Goal: Book appointment/travel/reservation

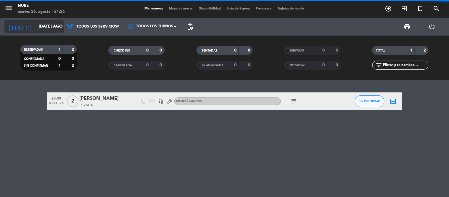
click at [51, 26] on input "[DATE] ago." at bounding box center [64, 26] width 56 height 11
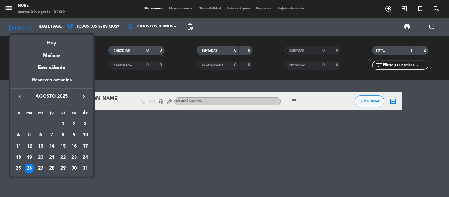
click at [235, 164] on div at bounding box center [224, 98] width 449 height 197
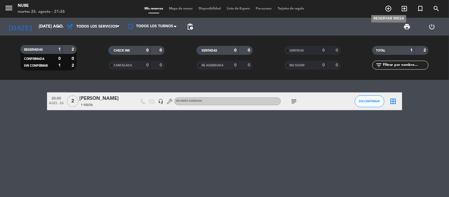
click at [391, 8] on icon "add_circle_outline" at bounding box center [388, 8] width 7 height 7
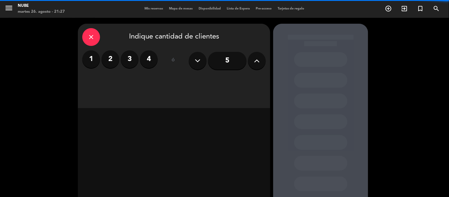
click at [124, 63] on label "3" at bounding box center [130, 59] width 18 height 18
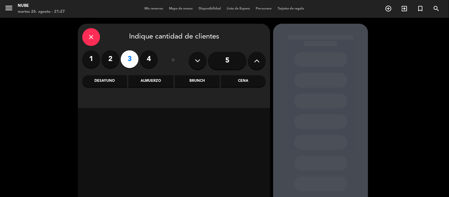
click at [199, 85] on div "Brunch" at bounding box center [197, 81] width 45 height 12
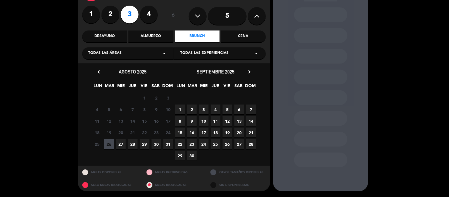
click at [227, 106] on span "5" at bounding box center [228, 110] width 10 height 10
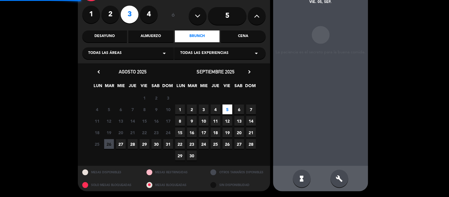
scroll to position [24, 0]
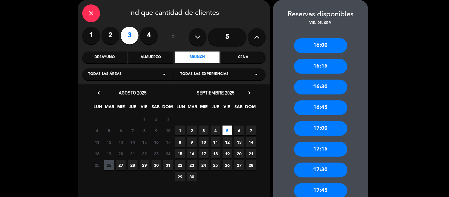
click at [323, 87] on div "16:30" at bounding box center [320, 87] width 53 height 15
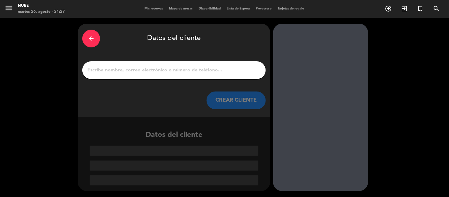
click at [150, 69] on input "1" at bounding box center [174, 70] width 175 height 8
paste input "[PERSON_NAME] [PERSON_NAME]"
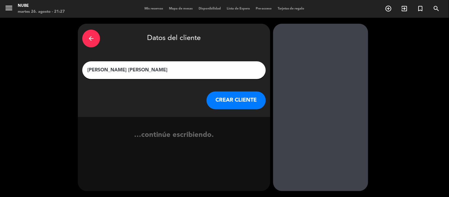
type input "[PERSON_NAME] [PERSON_NAME]"
click at [227, 101] on button "CREAR CLIENTE" at bounding box center [236, 101] width 59 height 18
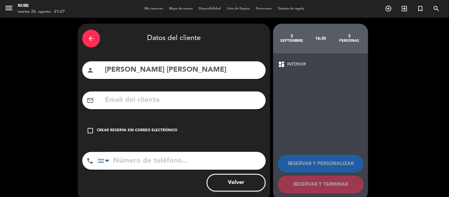
click at [158, 154] on input "tel" at bounding box center [182, 161] width 168 height 18
click at [119, 132] on div "Crear reserva sin correo electrónico" at bounding box center [137, 131] width 81 height 6
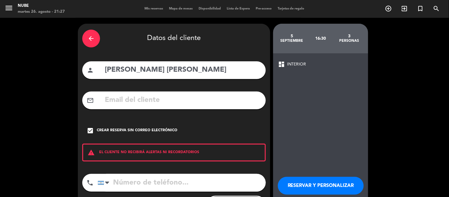
click at [140, 184] on input "tel" at bounding box center [182, 183] width 168 height 18
paste input "[PHONE_NUMBER]"
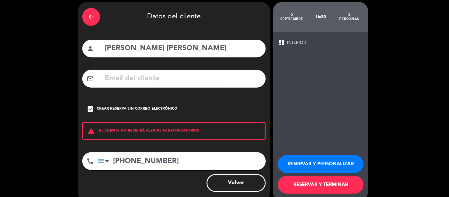
scroll to position [31, 0]
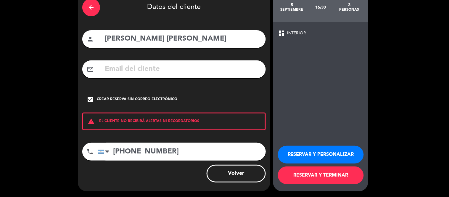
type input "[PHONE_NUMBER]"
click at [313, 179] on button "RESERVAR Y TERMINAR" at bounding box center [321, 175] width 86 height 18
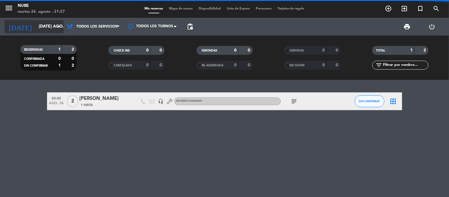
click at [50, 27] on input "[DATE] ago." at bounding box center [64, 26] width 56 height 11
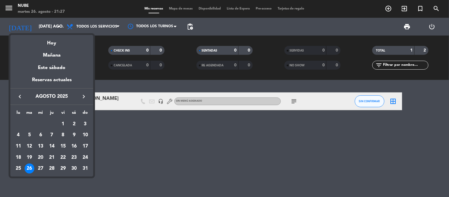
click at [83, 95] on icon "keyboard_arrow_right" at bounding box center [83, 96] width 7 height 7
click at [59, 133] on div "5" at bounding box center [63, 135] width 10 height 10
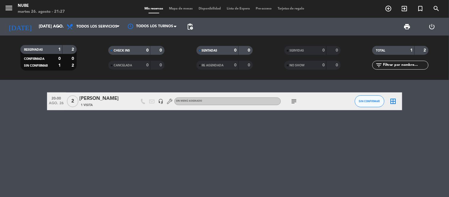
type input "vie. [DATE]"
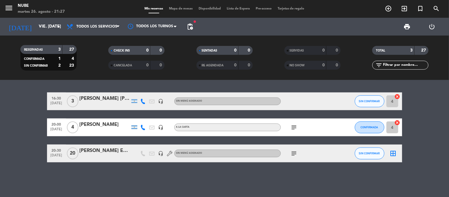
click at [97, 98] on div "[PERSON_NAME] [PERSON_NAME]" at bounding box center [105, 99] width 50 height 8
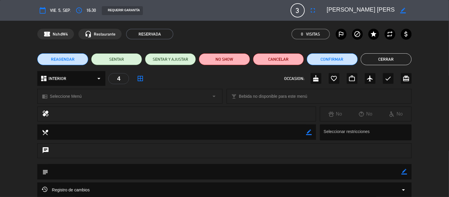
click at [403, 171] on icon "border_color" at bounding box center [405, 172] width 6 height 6
drag, startPoint x: 222, startPoint y: 182, endPoint x: 219, endPoint y: 181, distance: 3.0
click at [223, 182] on div "subject" at bounding box center [224, 173] width 449 height 18
click at [217, 180] on div "subject" at bounding box center [224, 173] width 449 height 18
click at [215, 174] on textarea at bounding box center [224, 171] width 353 height 15
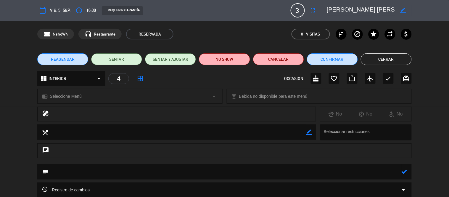
click at [148, 173] on textarea at bounding box center [224, 171] width 353 height 15
type textarea "rst 296 +rst 306"
click at [403, 172] on icon at bounding box center [405, 172] width 6 height 6
click at [379, 63] on button "Cerrar" at bounding box center [386, 59] width 51 height 12
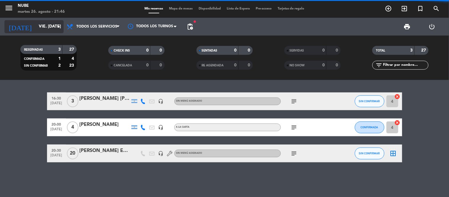
click at [36, 25] on input "vie. [DATE]" at bounding box center [64, 26] width 56 height 11
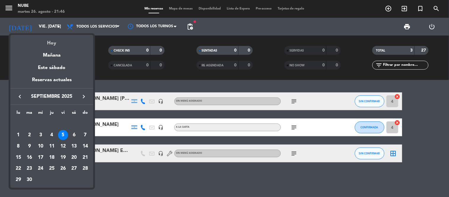
click at [42, 43] on div "Hoy" at bounding box center [51, 41] width 83 height 12
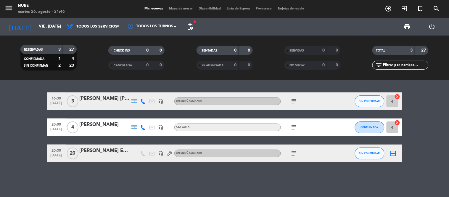
type input "[DATE] ago."
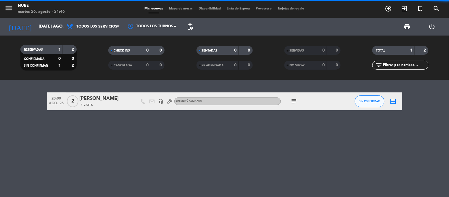
click at [91, 99] on div "[PERSON_NAME]" at bounding box center [105, 99] width 50 height 8
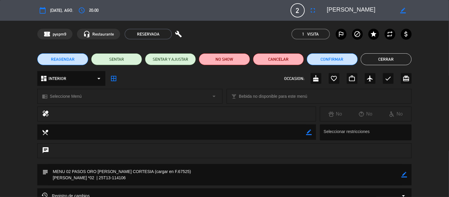
click at [162, 172] on textarea at bounding box center [224, 174] width 353 height 21
click at [393, 58] on button "Cerrar" at bounding box center [386, 59] width 51 height 12
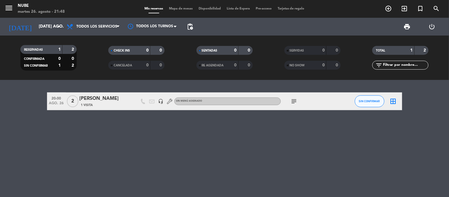
click at [287, 153] on div "20:00 ago. 26 2 [PERSON_NAME] 1 Visita headset_mic Sin menú asignado subject SI…" at bounding box center [224, 138] width 449 height 117
